Goal: Transaction & Acquisition: Purchase product/service

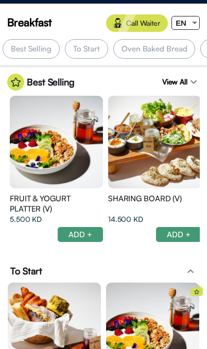
click at [189, 25] on div "EN" at bounding box center [181, 22] width 18 height 13
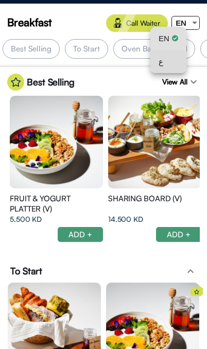
click at [159, 72] on span "ع" at bounding box center [161, 61] width 5 height 23
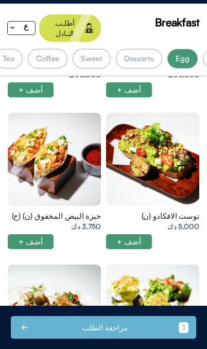
click at [164, 113] on div at bounding box center [152, 159] width 93 height 93
click at [20, 142] on div at bounding box center [54, 159] width 93 height 93
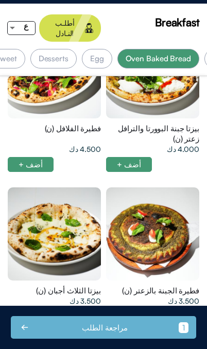
click at [152, 195] on div at bounding box center [152, 234] width 93 height 93
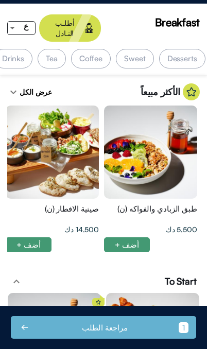
click at [20, 52] on div "Drinks" at bounding box center [13, 59] width 39 height 20
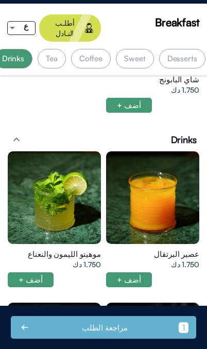
click at [56, 51] on div "Tea" at bounding box center [52, 59] width 28 height 20
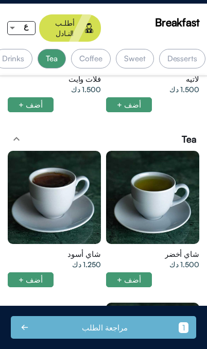
click at [92, 52] on div "Coffee" at bounding box center [91, 59] width 40 height 20
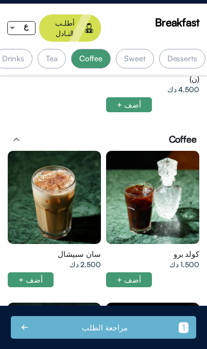
click at [132, 51] on div "Sweet" at bounding box center [135, 59] width 38 height 20
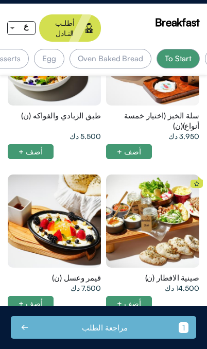
click at [140, 222] on div at bounding box center [152, 221] width 93 height 93
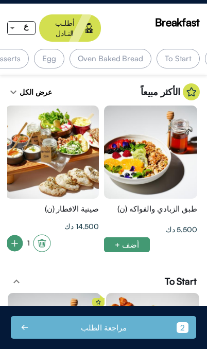
click at [29, 204] on div "صينية الافطار (ن)" at bounding box center [52, 209] width 93 height 10
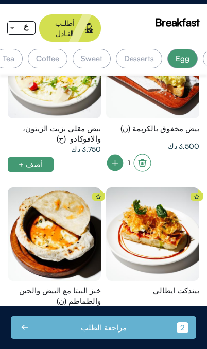
click at [58, 199] on div at bounding box center [54, 234] width 93 height 93
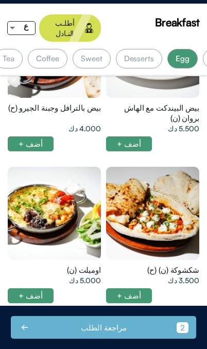
click at [146, 187] on div at bounding box center [152, 213] width 93 height 93
click at [46, 184] on div at bounding box center [54, 213] width 93 height 93
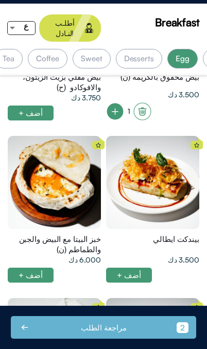
click at [47, 49] on div "Coffee" at bounding box center [48, 59] width 40 height 20
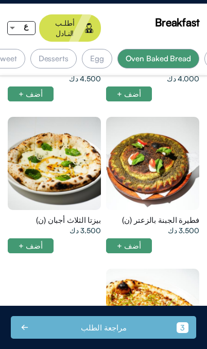
click at [140, 156] on div at bounding box center [152, 163] width 93 height 93
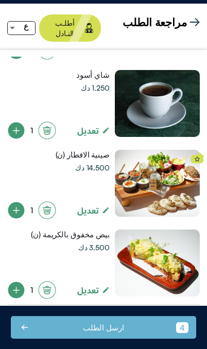
scroll to position [87, 0]
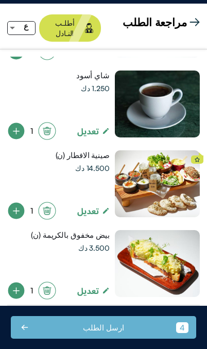
click at [156, 151] on div at bounding box center [157, 157] width 85 height 13
click at [140, 166] on div at bounding box center [157, 184] width 85 height 67
click at [134, 182] on div at bounding box center [157, 184] width 85 height 67
click at [87, 163] on div "14.500 دك" at bounding box center [92, 168] width 35 height 10
click at [193, 14] on div "مراجعة الطلب" at bounding box center [161, 21] width 77 height 15
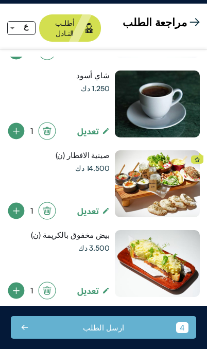
click at [186, 22] on span "مراجعة الطلب" at bounding box center [155, 21] width 64 height 15
click at [192, 15] on div "مراجعة الطلب" at bounding box center [161, 21] width 77 height 15
click at [185, 20] on span "مراجعة الطلب" at bounding box center [155, 21] width 64 height 15
click at [196, 18] on img at bounding box center [195, 22] width 10 height 10
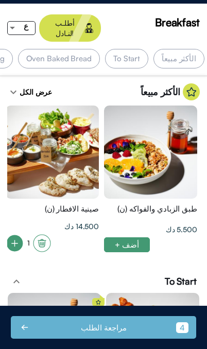
click at [50, 169] on div at bounding box center [52, 152] width 93 height 93
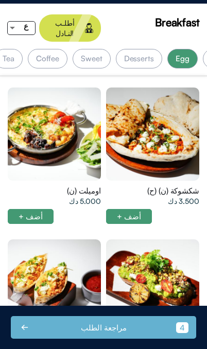
scroll to position [0, -185]
